Goal: Find specific page/section: Find specific page/section

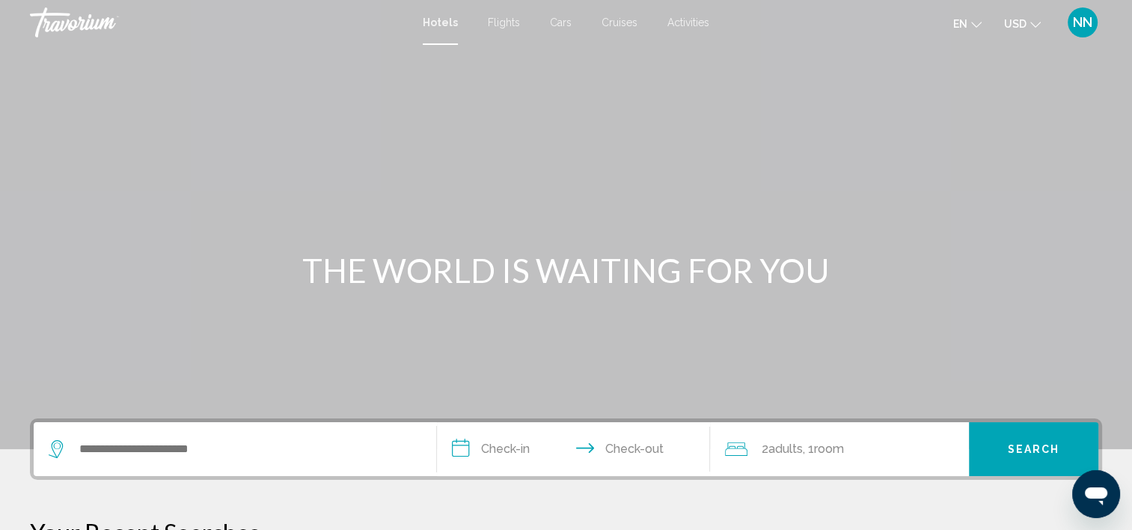
click at [1086, 22] on span "NN" at bounding box center [1082, 22] width 19 height 15
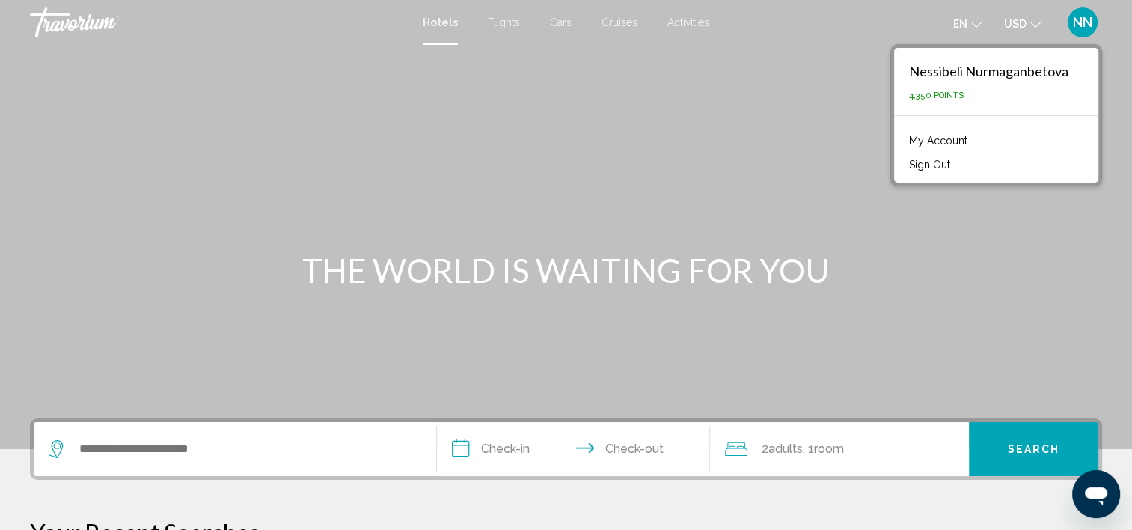
click at [955, 144] on link "My Account" at bounding box center [938, 140] width 73 height 19
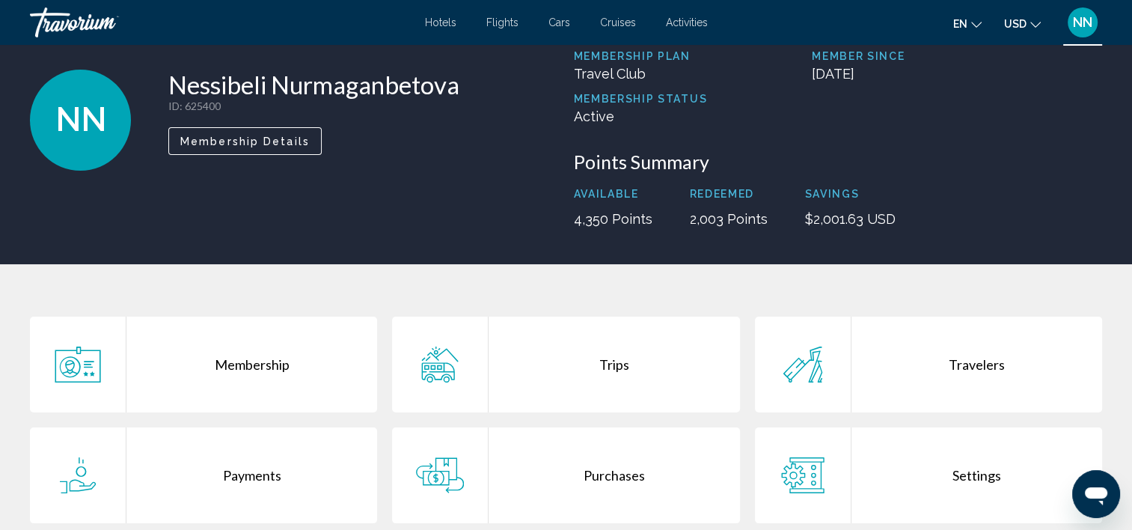
scroll to position [224, 0]
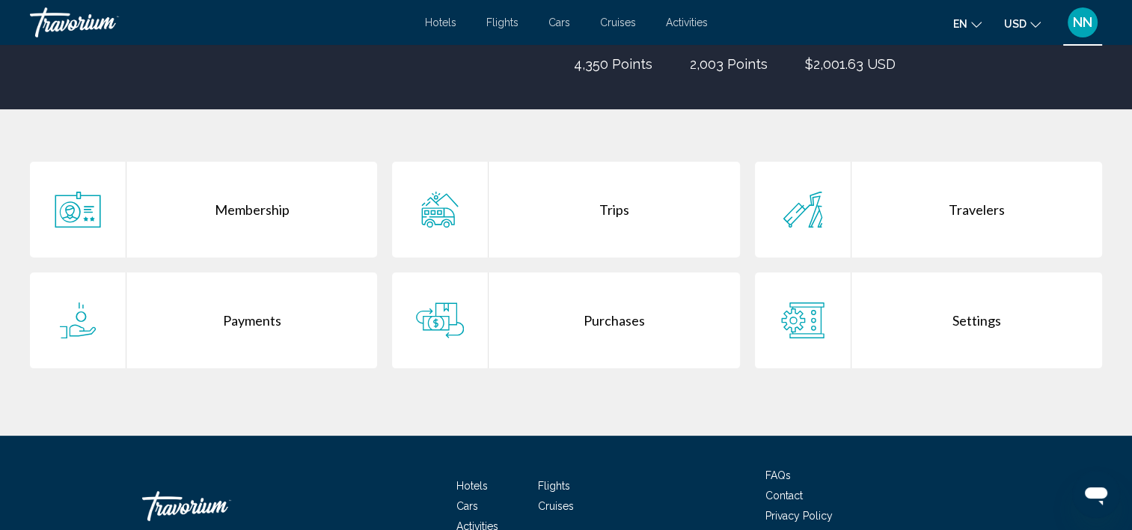
click at [623, 317] on div "Purchases" at bounding box center [614, 320] width 251 height 96
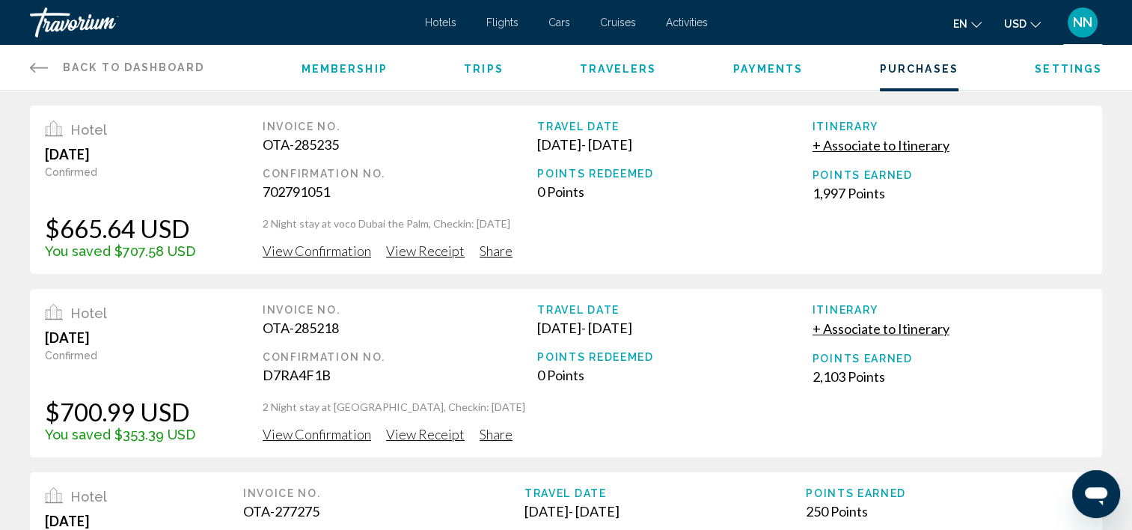
click at [28, 65] on div "Back to Dashboard Dashboard Membership Trips Travelers Payments Purchases Setti…" at bounding box center [566, 67] width 1132 height 45
click at [38, 67] on icon "Main content" at bounding box center [39, 67] width 18 height 18
